Goal: Check status: Check status

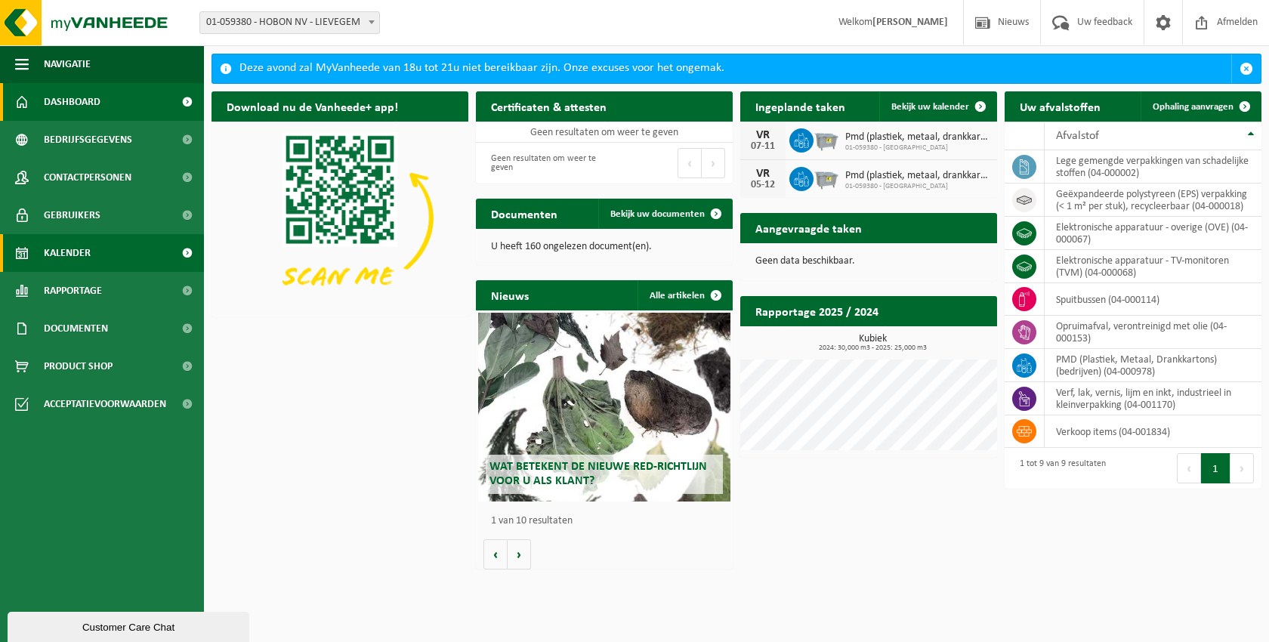
click at [74, 255] on span "Kalender" at bounding box center [67, 253] width 47 height 38
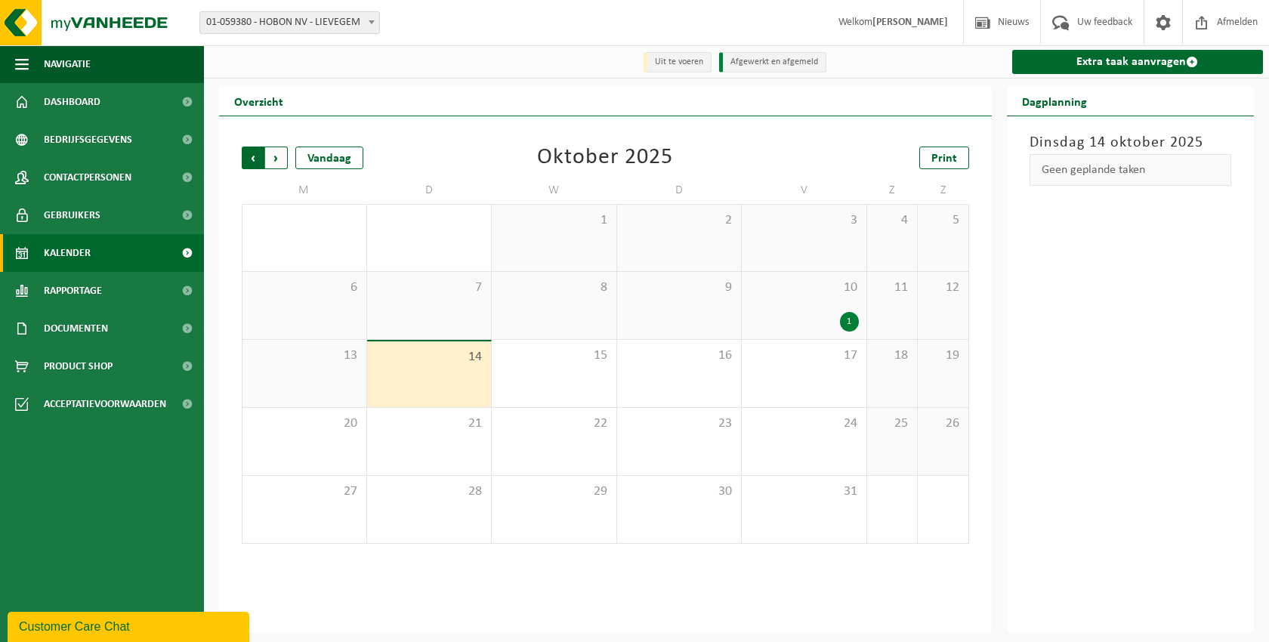
click at [276, 155] on span "Volgende" at bounding box center [276, 158] width 23 height 23
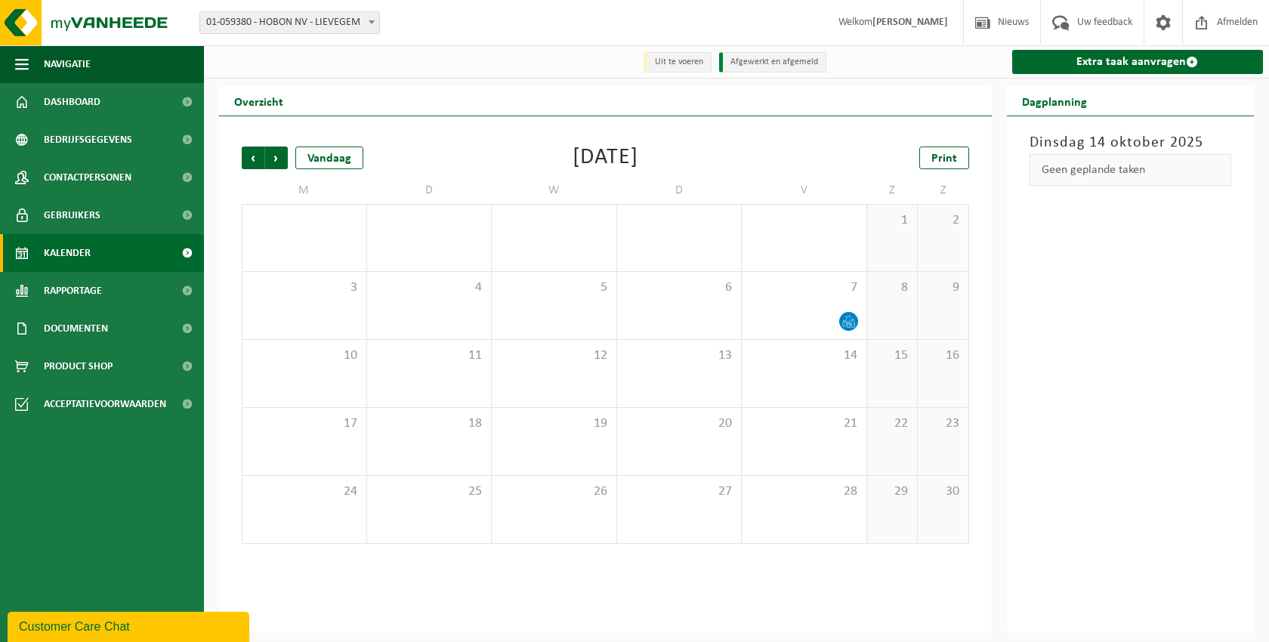
click at [276, 155] on span "Volgende" at bounding box center [276, 158] width 23 height 23
click at [251, 160] on span "Vorige" at bounding box center [253, 158] width 23 height 23
click at [353, 156] on div "Vandaag" at bounding box center [329, 158] width 68 height 23
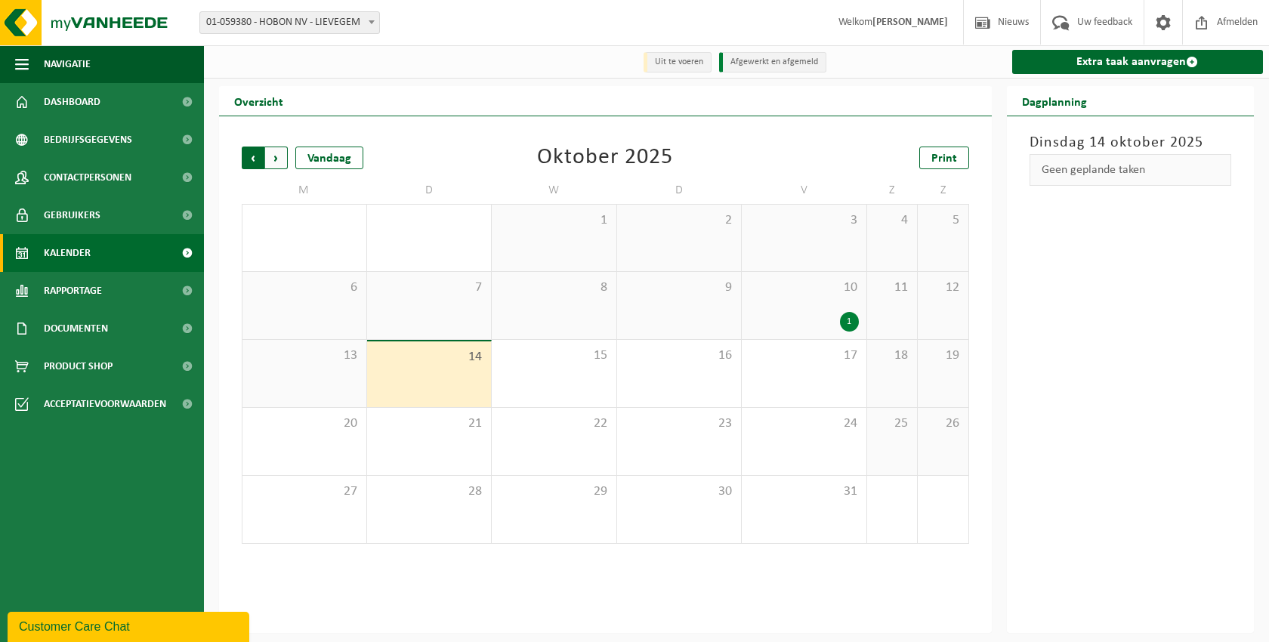
click at [277, 154] on span "Volgende" at bounding box center [276, 158] width 23 height 23
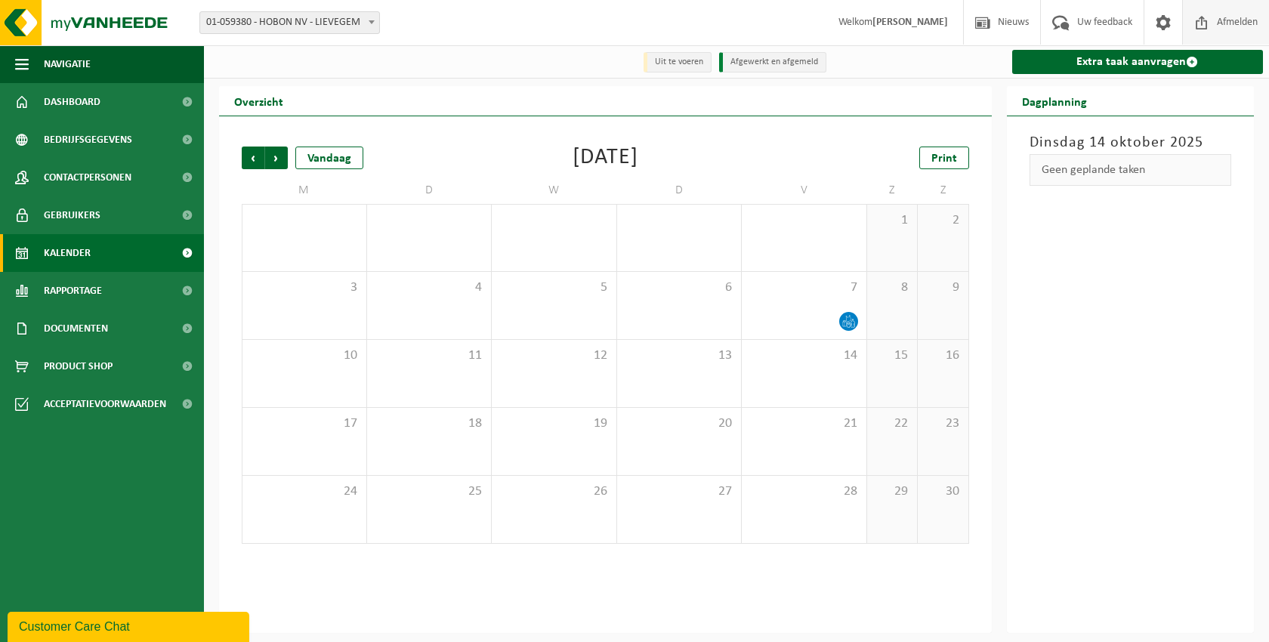
click at [1243, 23] on span "Afmelden" at bounding box center [1238, 22] width 48 height 45
